Goal: Task Accomplishment & Management: Use online tool/utility

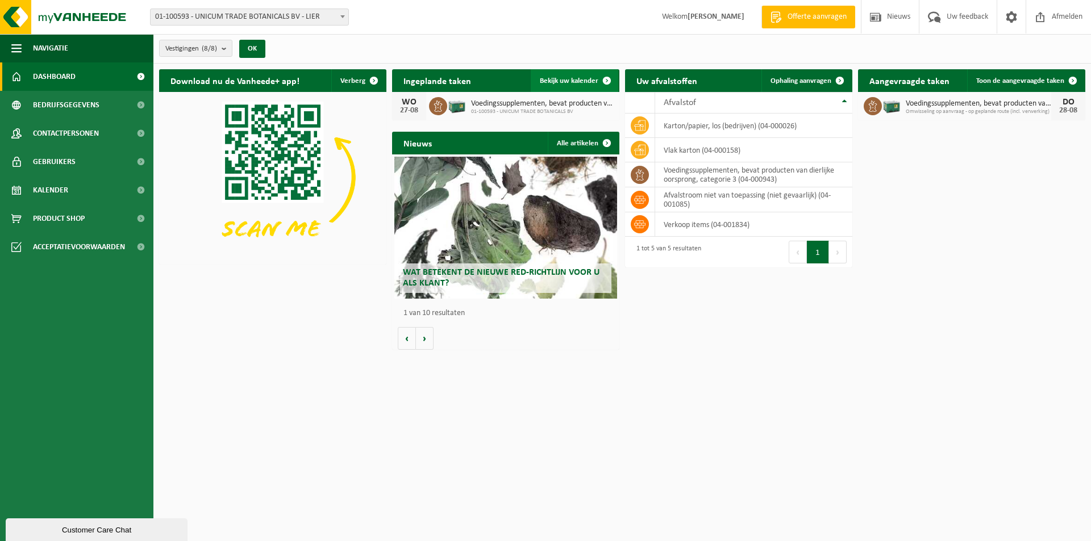
click at [578, 81] on span "Bekijk uw kalender" at bounding box center [569, 80] width 59 height 7
click at [825, 83] on span "Ophaling aanvragen" at bounding box center [800, 80] width 61 height 7
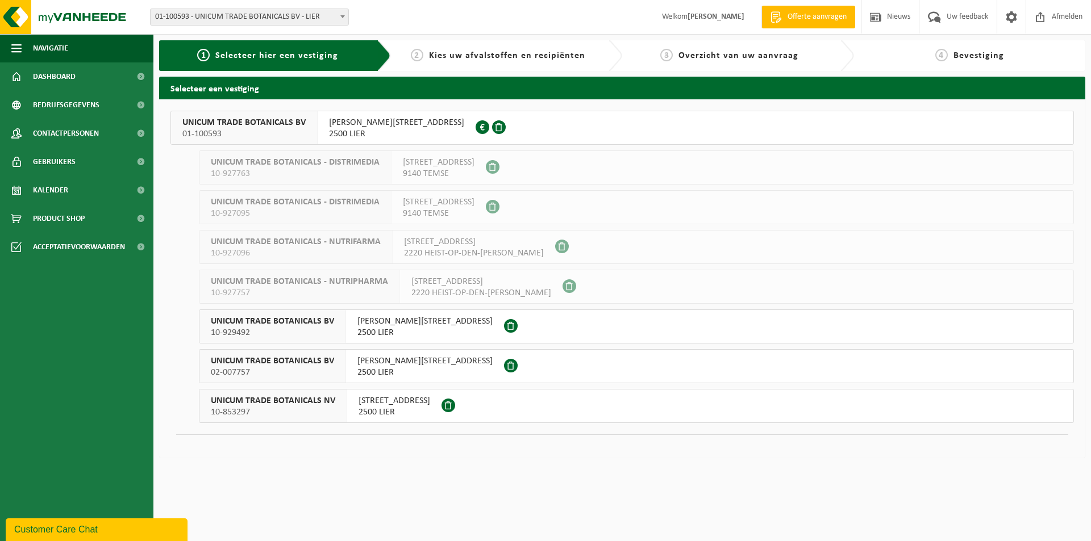
click at [335, 124] on span "JOSEPH VAN INSTRAAT 21" at bounding box center [396, 122] width 135 height 11
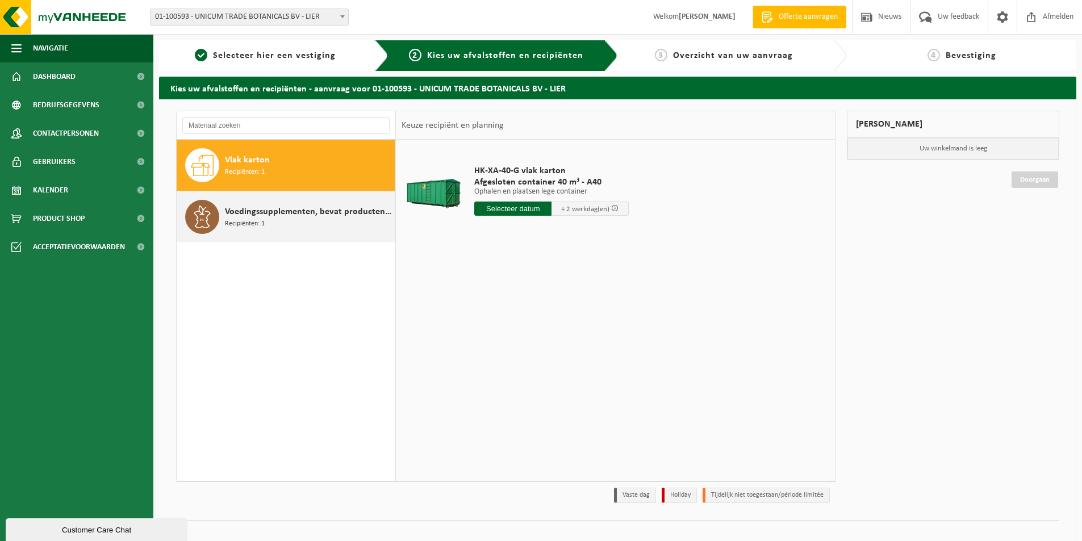
click at [306, 210] on span "Voedingssupplementen, bevat producten van dierlijke oorsprong, categorie 3" at bounding box center [308, 212] width 167 height 14
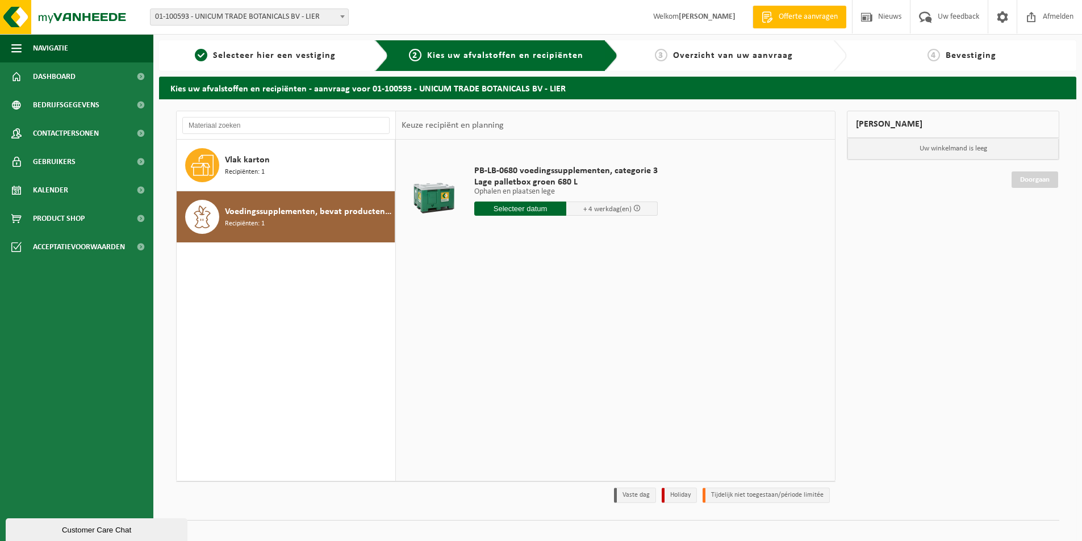
click at [521, 203] on input "text" at bounding box center [520, 209] width 92 height 14
click at [605, 236] on icon at bounding box center [603, 234] width 18 height 18
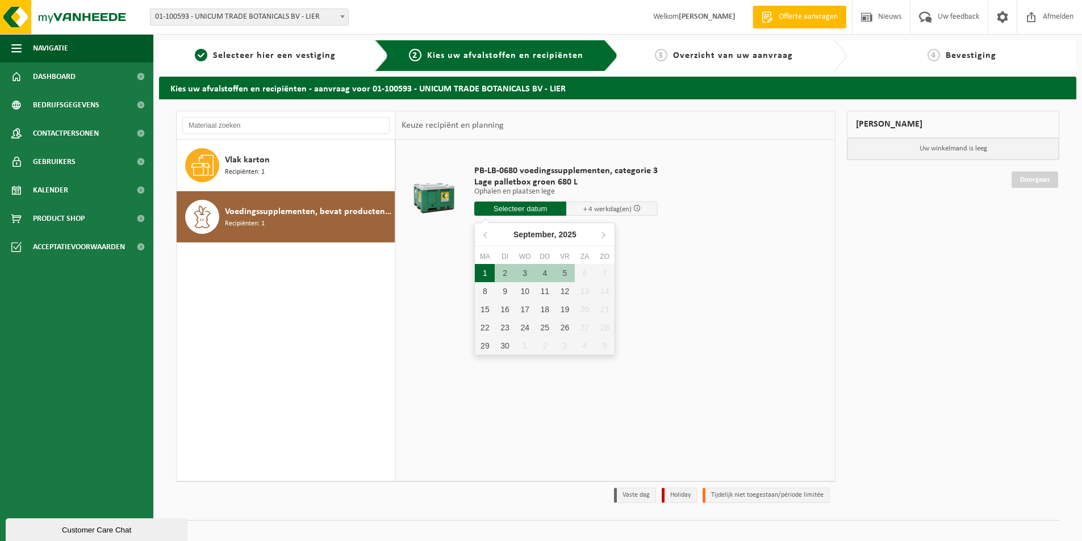
click at [482, 273] on div "1" at bounding box center [485, 273] width 20 height 18
type input "Van 2025-09-01"
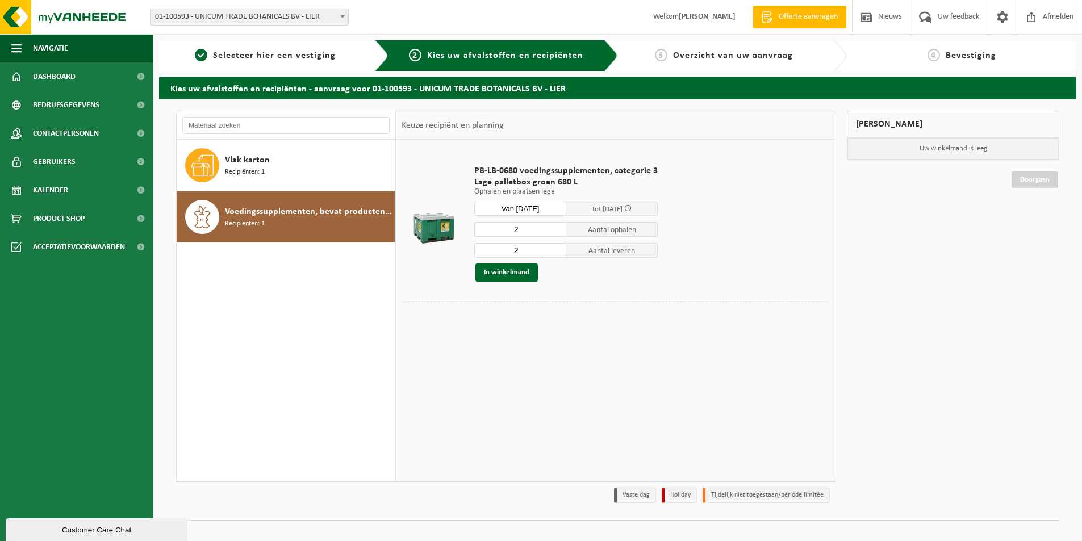
click at [531, 234] on input "2" at bounding box center [520, 229] width 92 height 15
type input "1"
click at [554, 231] on input "1" at bounding box center [520, 229] width 92 height 15
click at [525, 254] on input "2" at bounding box center [520, 250] width 92 height 15
type input "1"
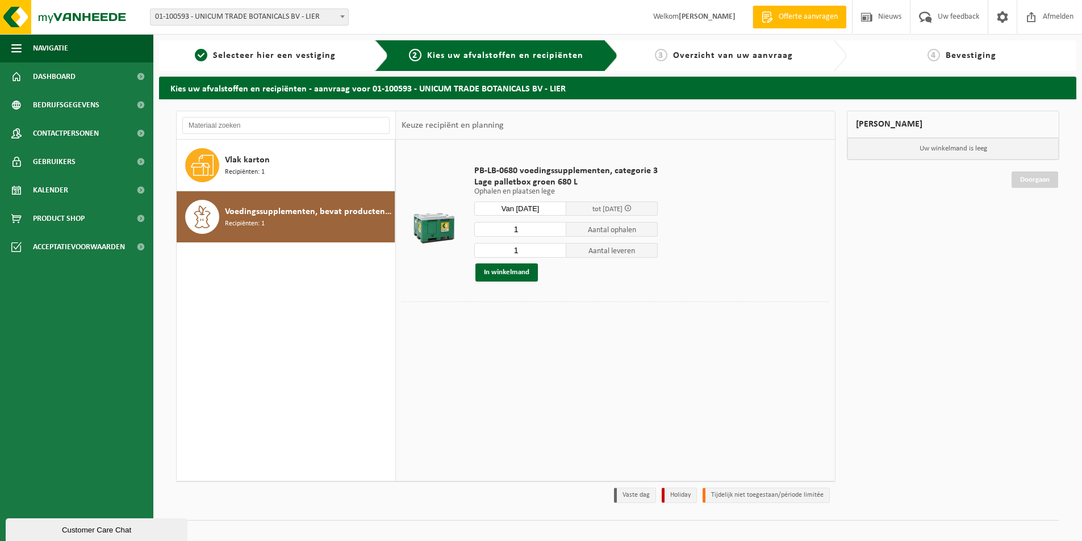
click at [555, 254] on input "1" at bounding box center [520, 250] width 92 height 15
click at [523, 275] on button "In winkelmand" at bounding box center [506, 273] width 62 height 18
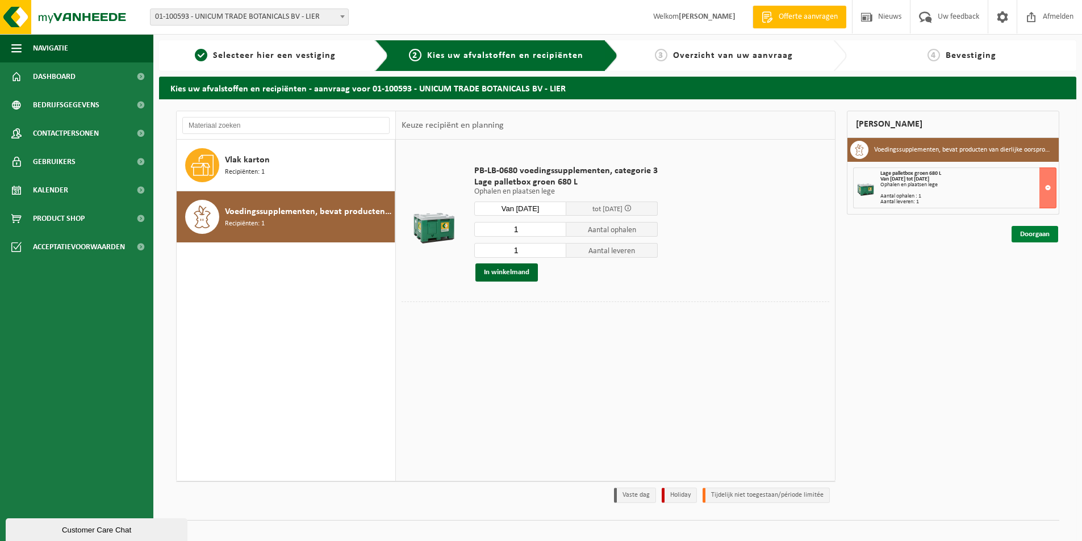
click at [1055, 237] on link "Doorgaan" at bounding box center [1035, 234] width 47 height 16
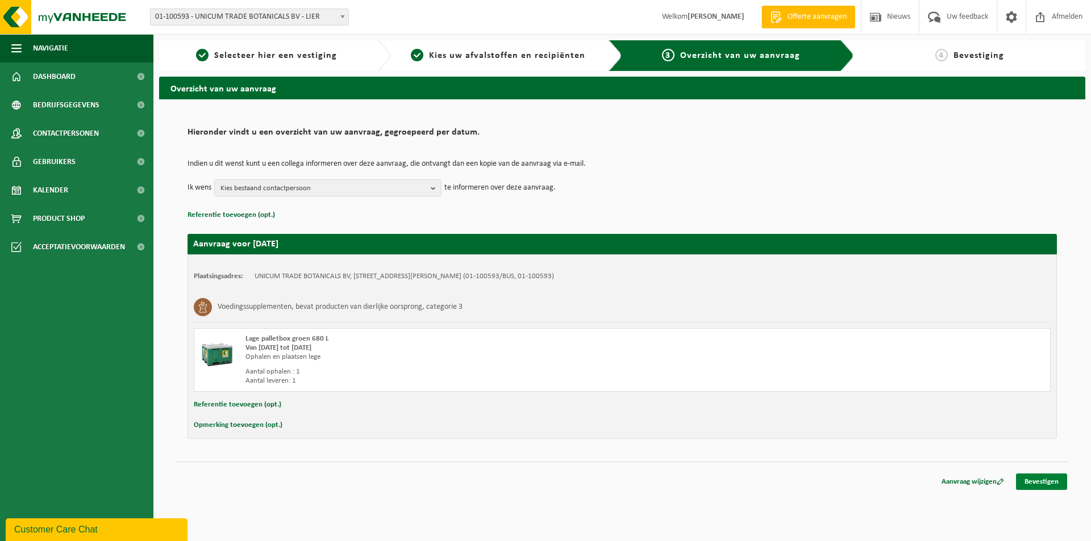
click at [1049, 485] on link "Bevestigen" at bounding box center [1041, 482] width 51 height 16
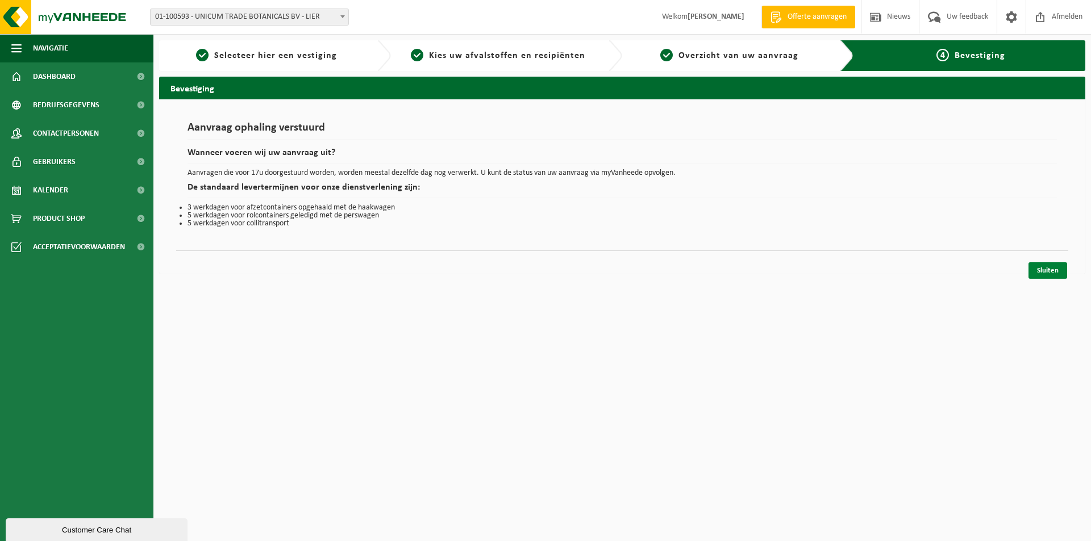
click at [1034, 268] on link "Sluiten" at bounding box center [1047, 270] width 39 height 16
